Goal: Task Accomplishment & Management: Complete application form

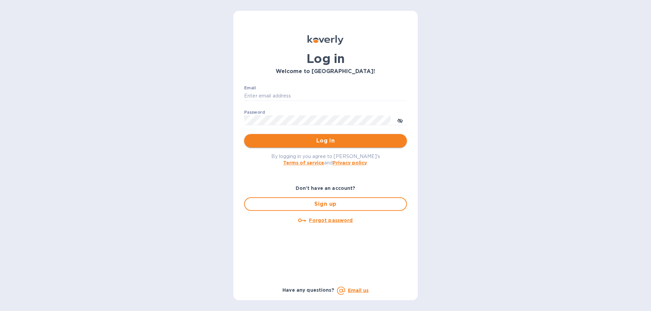
type input "[EMAIL_ADDRESS][DOMAIN_NAME]"
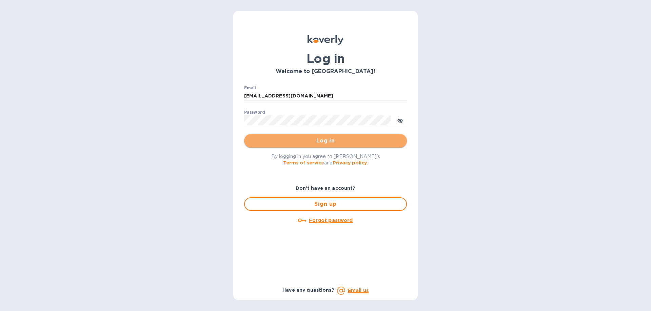
click at [382, 140] on span "Log in" at bounding box center [325, 141] width 152 height 8
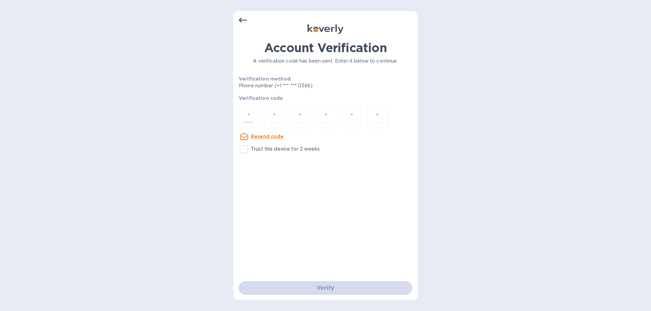
click at [249, 115] on input "number" at bounding box center [248, 116] width 9 height 13
type input "2"
type input "9"
type input "6"
type input "8"
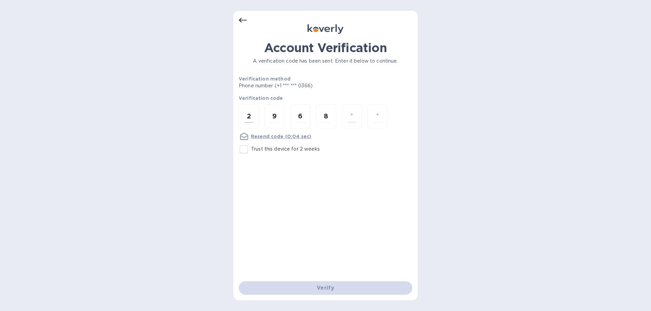
type input "2"
type input "3"
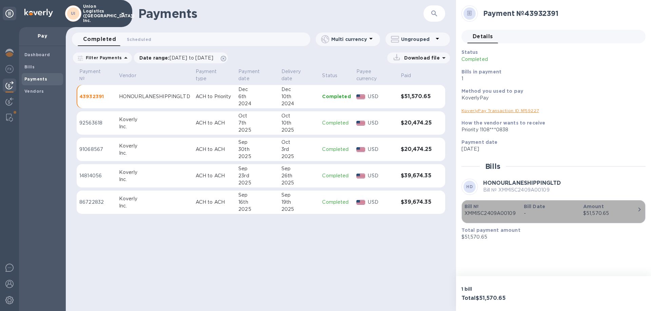
click at [641, 213] on icon "button" at bounding box center [639, 210] width 8 height 8
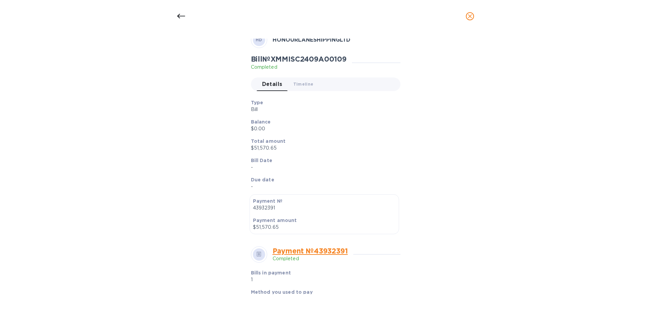
click at [469, 15] on icon "close" at bounding box center [470, 16] width 4 height 4
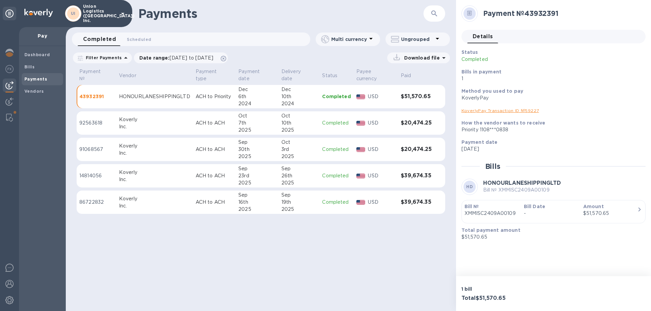
scroll to position [37, 0]
click at [421, 96] on h3 "$51,570.65" at bounding box center [416, 97] width 31 height 6
click at [500, 295] on div "Total $51,570.65" at bounding box center [506, 298] width 92 height 9
click at [473, 238] on p "$51,570.65" at bounding box center [550, 237] width 179 height 7
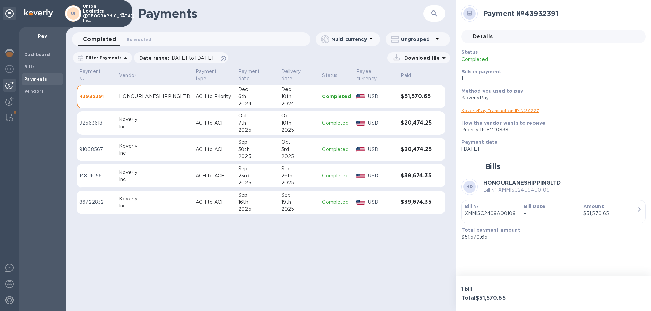
click at [320, 123] on td "Completed" at bounding box center [336, 124] width 34 height 24
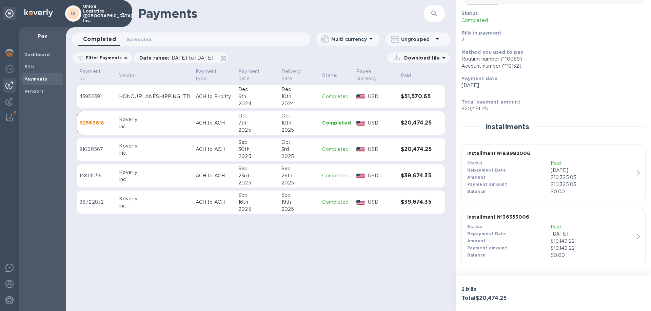
scroll to position [40, 0]
click at [532, 179] on div "Amount" at bounding box center [508, 177] width 83 height 7
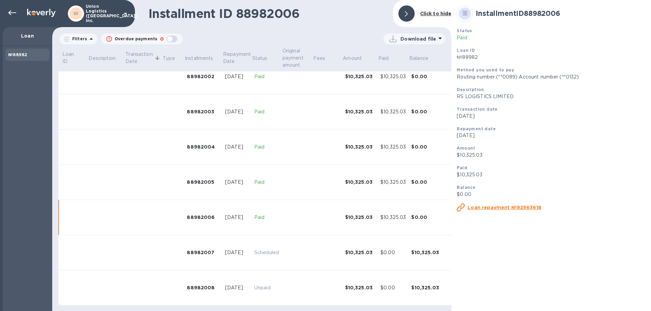
scroll to position [89, 0]
click at [6, 14] on div at bounding box center [12, 13] width 14 height 14
click at [13, 13] on icon at bounding box center [12, 13] width 8 height 8
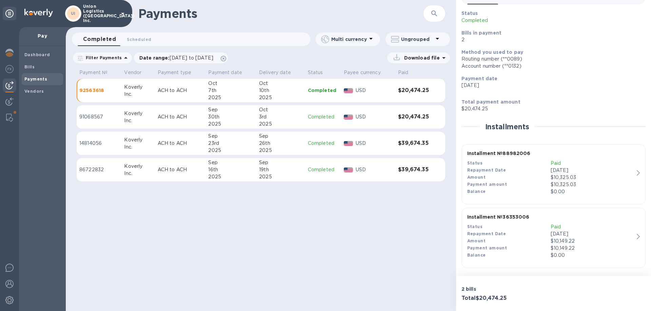
scroll to position [40, 0]
click at [593, 243] on div "$10,149.22" at bounding box center [591, 240] width 83 height 7
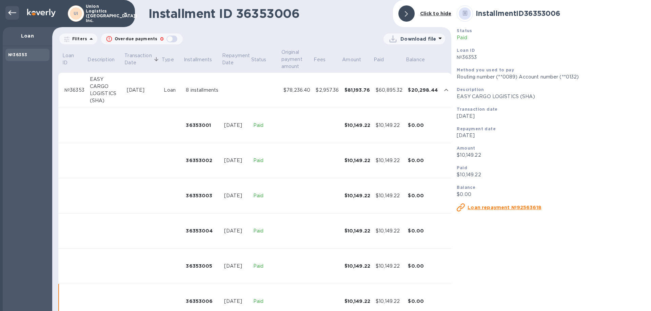
click at [13, 15] on icon at bounding box center [12, 13] width 8 height 8
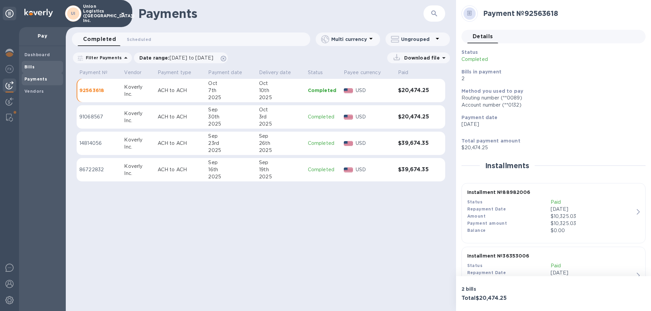
click at [35, 64] on span "Bills" at bounding box center [42, 67] width 36 height 7
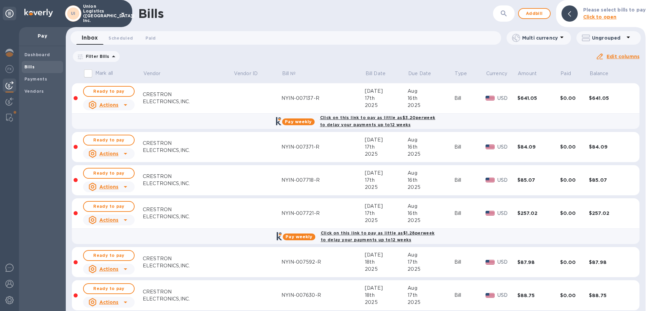
click at [365, 184] on div "2025" at bounding box center [386, 187] width 43 height 7
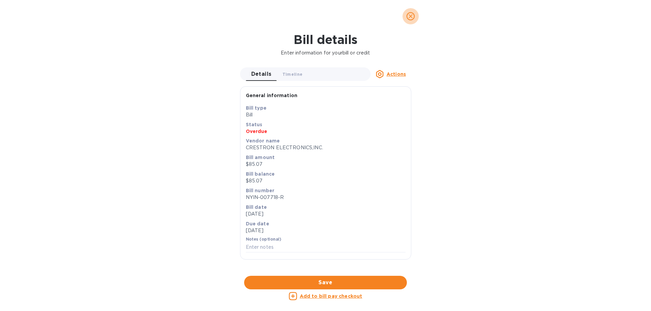
click at [411, 16] on icon "close" at bounding box center [410, 16] width 7 height 7
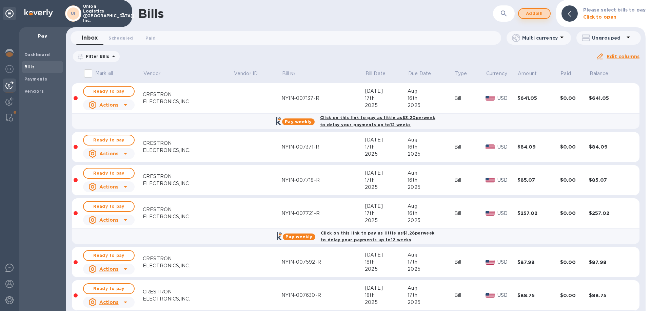
click at [540, 14] on span "Add bill" at bounding box center [534, 13] width 20 height 8
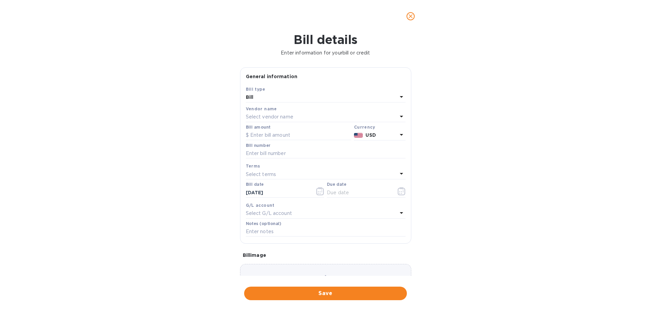
click at [280, 120] on p "Select vendor name" at bounding box center [269, 117] width 47 height 7
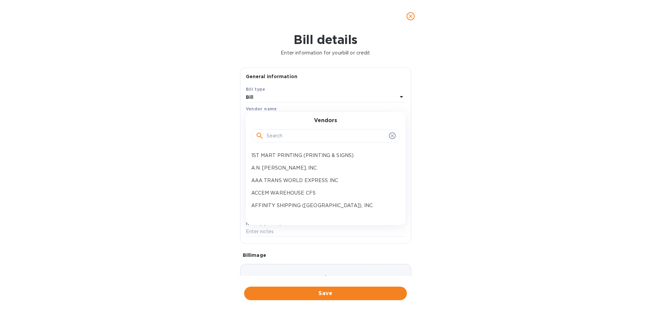
click at [276, 140] on input "text" at bounding box center [326, 136] width 120 height 10
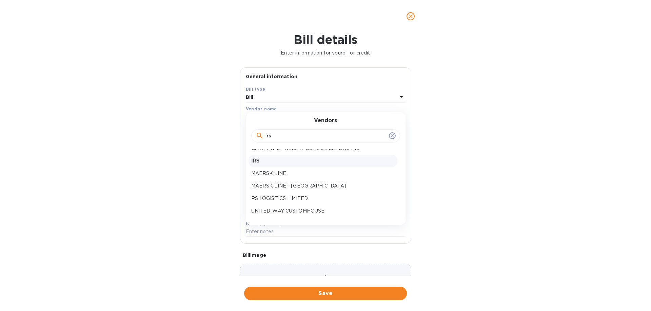
scroll to position [35, 0]
type input "rs"
click at [290, 186] on p "RS LOGISTICS LIMITED" at bounding box center [322, 183] width 143 height 7
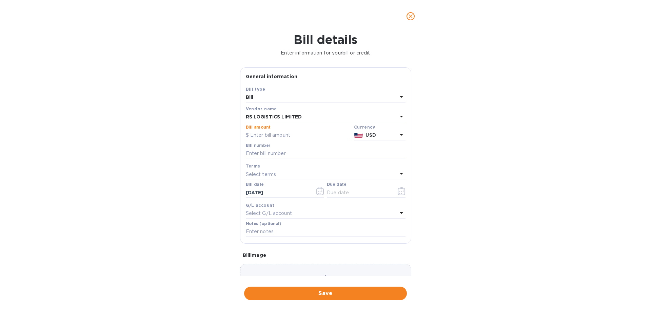
click at [305, 135] on input "text" at bounding box center [298, 135] width 105 height 10
click at [516, 196] on div "Bill details Enter information for your bill or credit General information Save…" at bounding box center [325, 172] width 651 height 279
click at [279, 135] on input "800,000" at bounding box center [300, 135] width 101 height 10
type input "80,000"
click at [487, 184] on div "Bill details Enter information for your bill or credit General information Save…" at bounding box center [325, 172] width 651 height 279
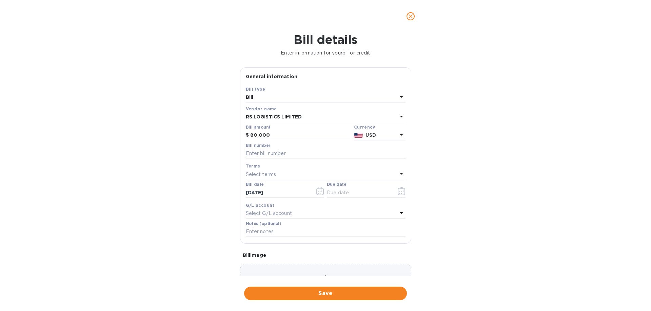
click at [257, 153] on input "text" at bounding box center [326, 154] width 160 height 10
paste input "RSLHKDN24110001"
type input "RSLHKDN24110001"
click at [456, 188] on div "Bill details Enter information for your bill or credit General information Save…" at bounding box center [325, 172] width 651 height 279
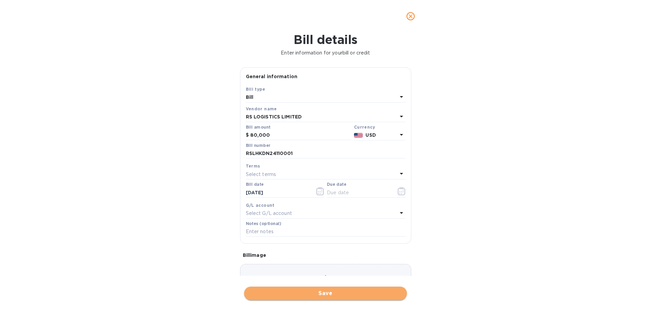
click at [292, 294] on span "Save" at bounding box center [325, 294] width 152 height 8
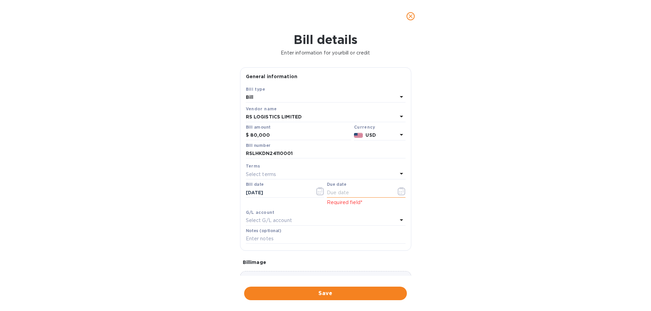
click at [374, 193] on input "text" at bounding box center [359, 193] width 64 height 10
click at [393, 193] on button "button" at bounding box center [401, 191] width 16 height 16
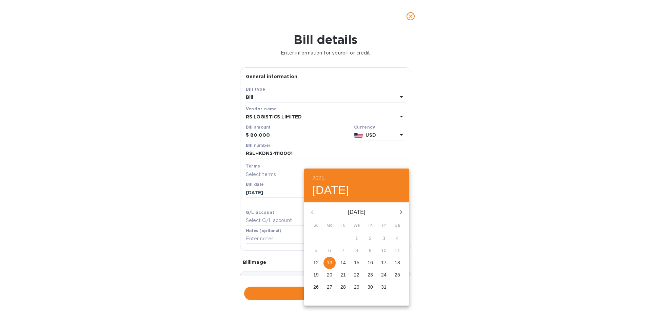
click at [328, 263] on p "13" at bounding box center [329, 263] width 5 height 7
type input "[DATE]"
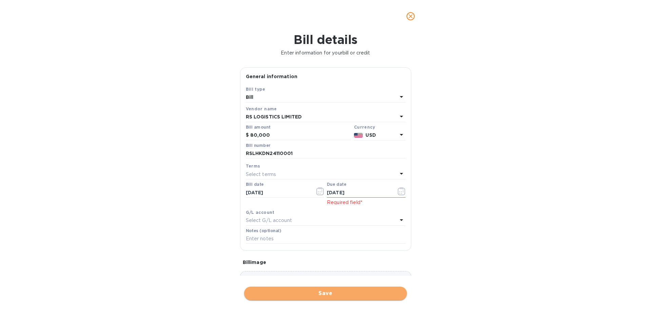
click at [334, 297] on span "Save" at bounding box center [325, 294] width 152 height 8
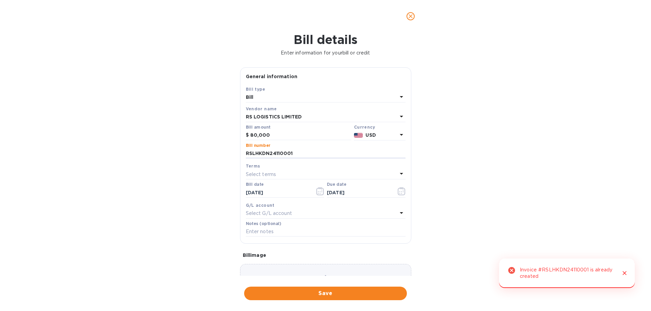
drag, startPoint x: 305, startPoint y: 154, endPoint x: 179, endPoint y: 149, distance: 125.8
click at [181, 149] on div "Bill details Enter information for your bill or credit General information Save…" at bounding box center [325, 172] width 651 height 279
click at [313, 292] on span "Save" at bounding box center [325, 294] width 152 height 8
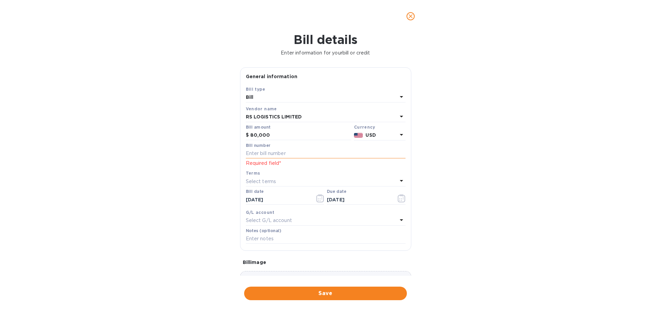
click at [266, 151] on input "text" at bounding box center [326, 154] width 160 height 10
click at [362, 292] on span "Save" at bounding box center [325, 294] width 152 height 8
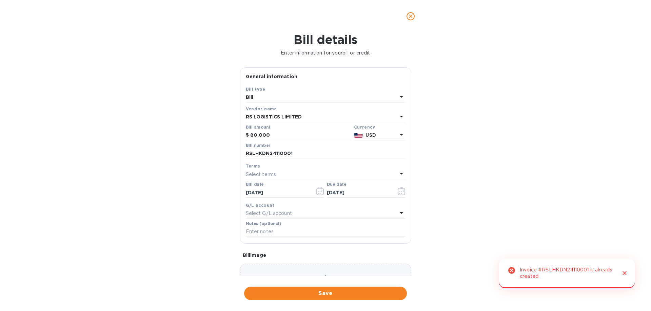
click at [626, 276] on icon "Close" at bounding box center [624, 273] width 7 height 7
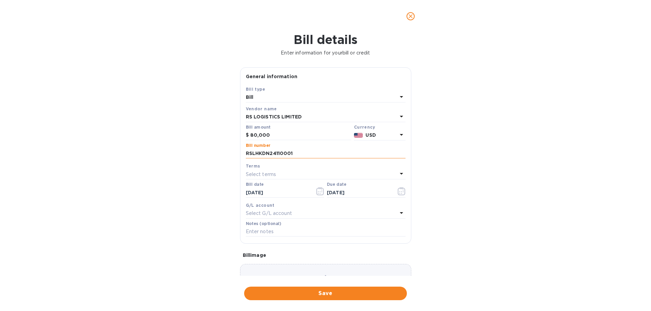
click at [307, 157] on input "RSLHKDN24110001" at bounding box center [326, 154] width 160 height 10
type input "RSLHKDN24"
click at [353, 302] on div "Bill details Enter information for your bill or credit General information Save…" at bounding box center [325, 172] width 651 height 279
click at [355, 296] on span "Save" at bounding box center [325, 294] width 152 height 8
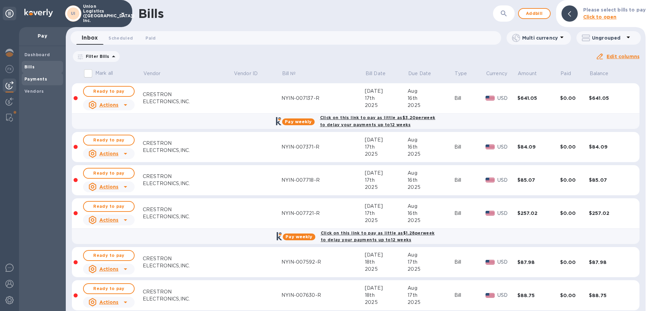
click at [39, 81] on b "Payments" at bounding box center [35, 79] width 23 height 5
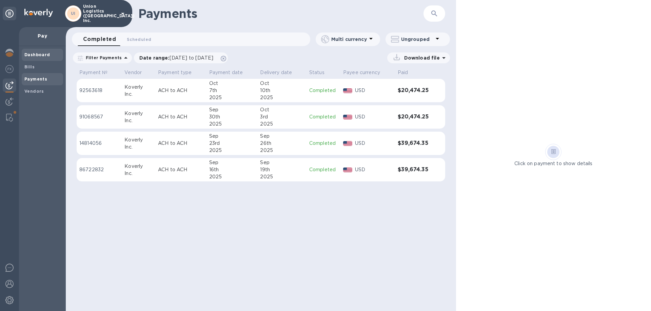
click at [42, 56] on b "Dashboard" at bounding box center [37, 54] width 26 height 5
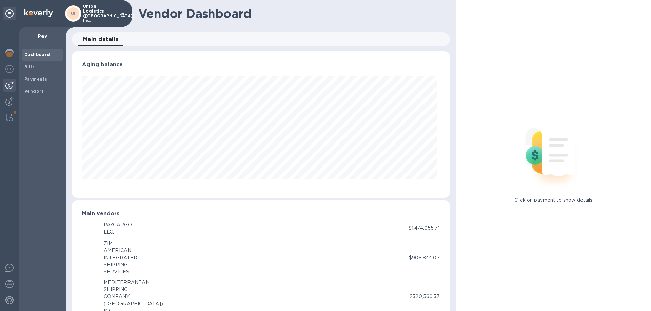
scroll to position [146, 375]
